Goal: Navigation & Orientation: Find specific page/section

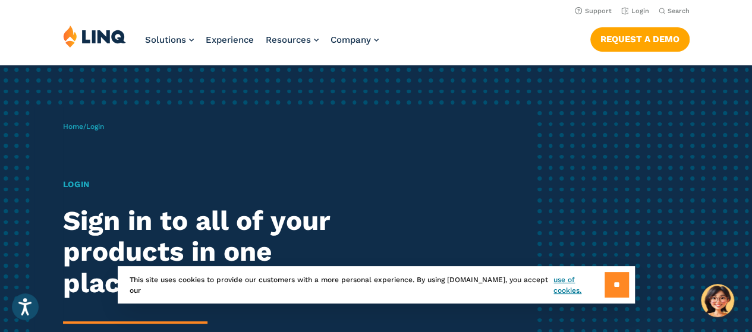
click at [615, 284] on input "**" at bounding box center [617, 285] width 24 height 26
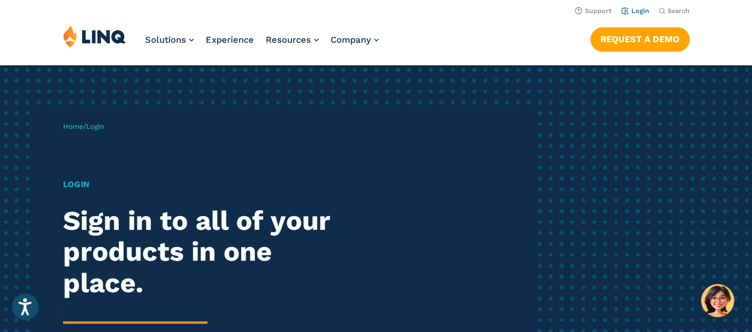
click at [644, 9] on link "Login" at bounding box center [636, 11] width 28 height 8
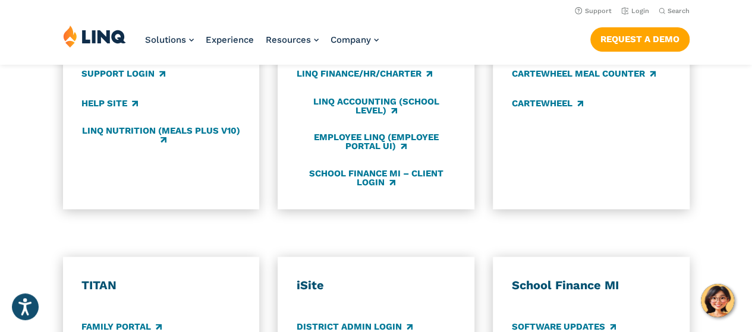
scroll to position [595, 0]
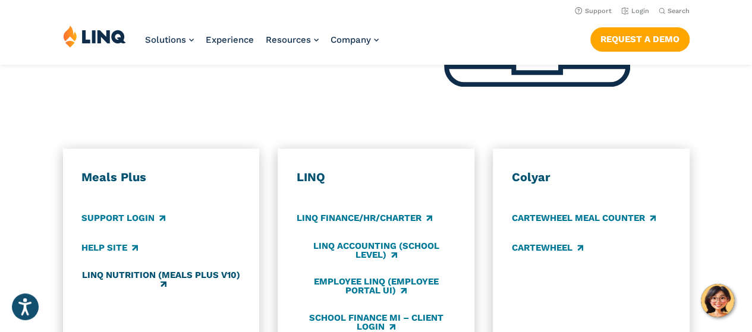
click at [159, 271] on link "LINQ Nutrition (Meals Plus v10)" at bounding box center [160, 281] width 159 height 20
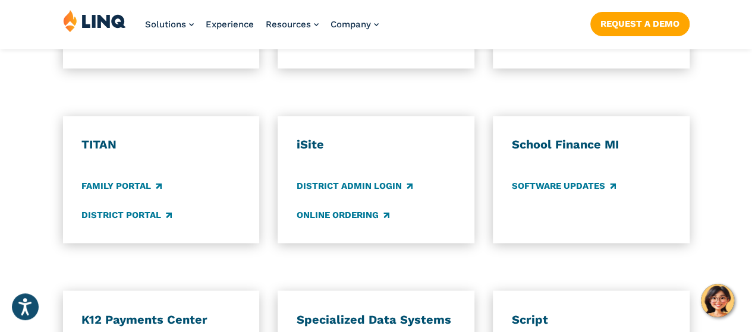
scroll to position [892, 0]
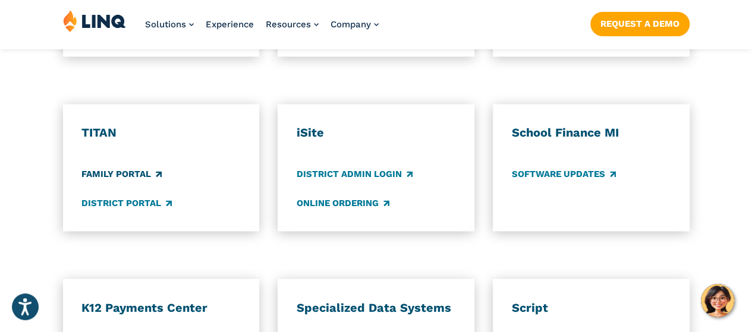
click at [148, 168] on link "Family Portal" at bounding box center [121, 174] width 80 height 13
